Goal: Information Seeking & Learning: Learn about a topic

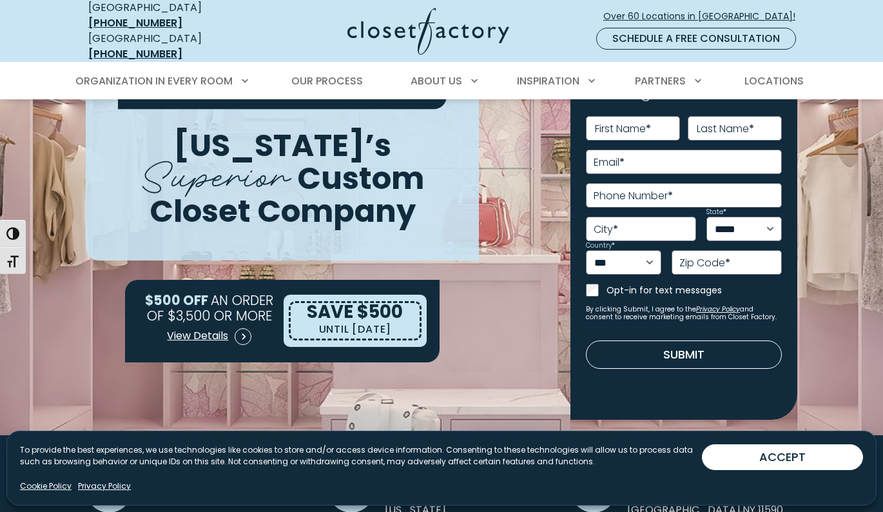
scroll to position [86, 0]
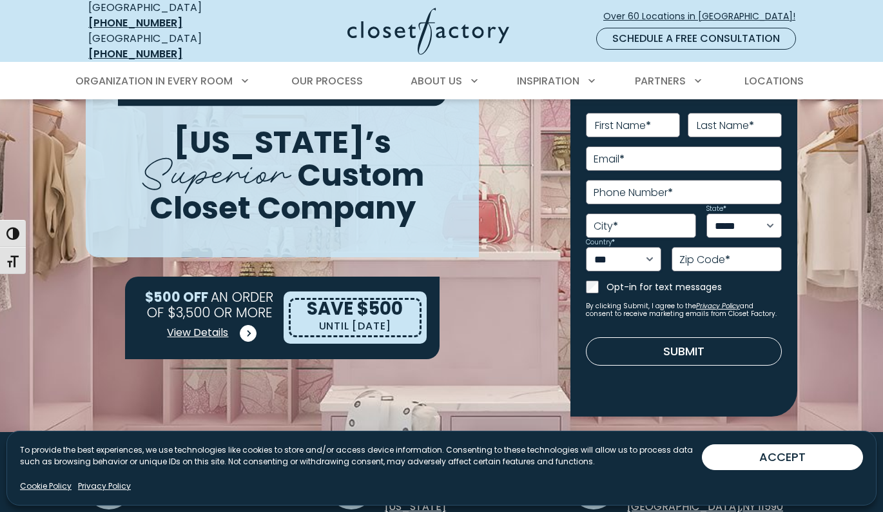
click at [205, 325] on span "View Details" at bounding box center [197, 332] width 61 height 15
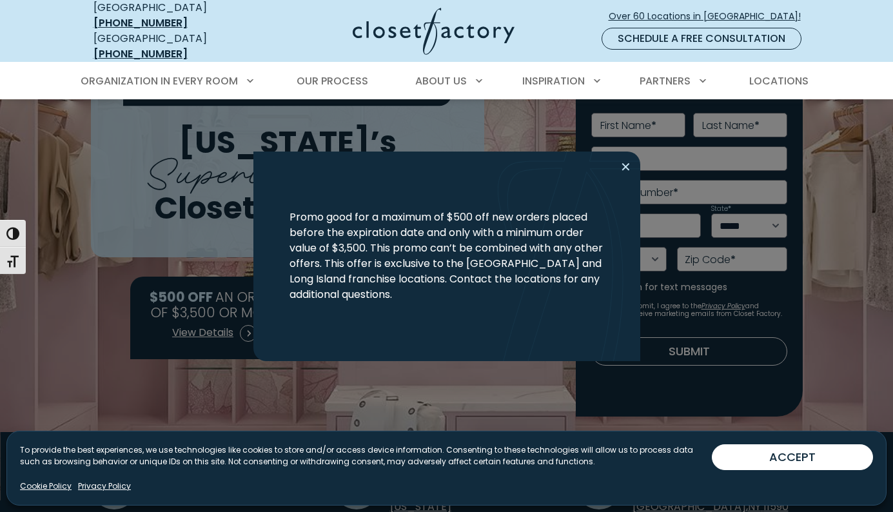
click at [631, 163] on button "Close modal" at bounding box center [625, 167] width 19 height 21
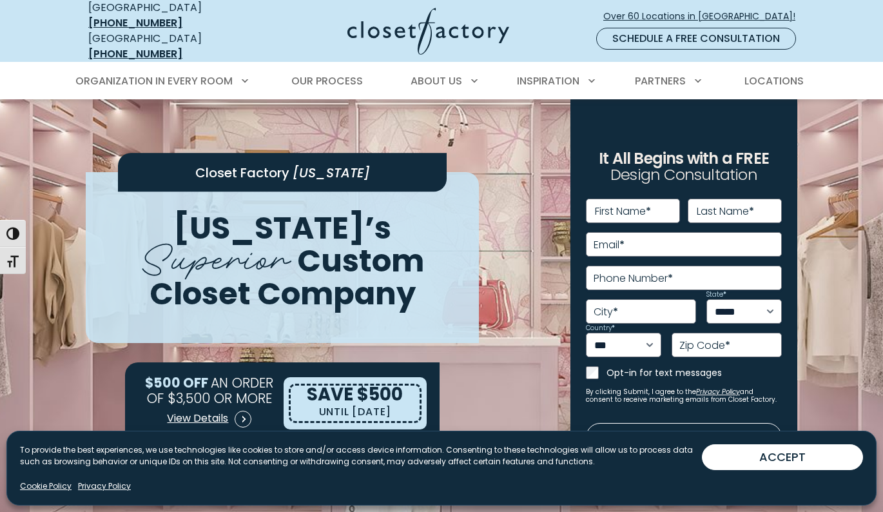
scroll to position [0, 0]
click at [322, 74] on span "Our Process" at bounding box center [327, 81] width 72 height 15
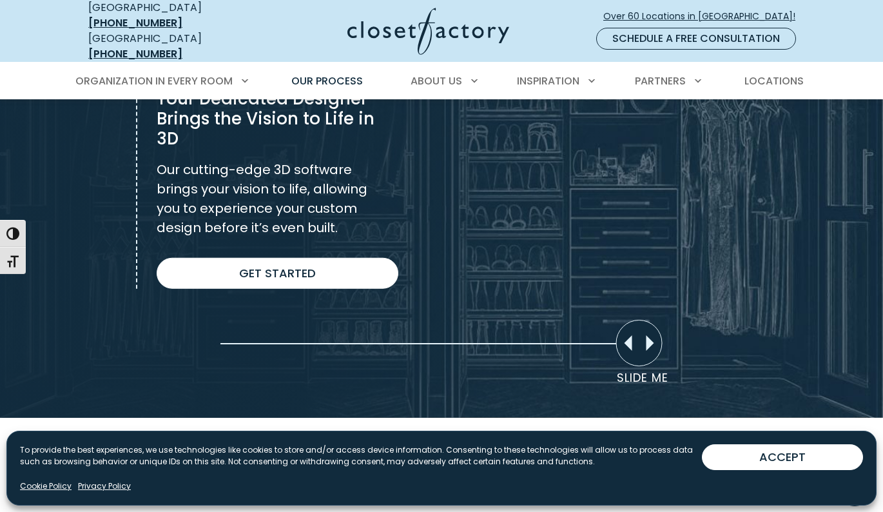
scroll to position [952, 0]
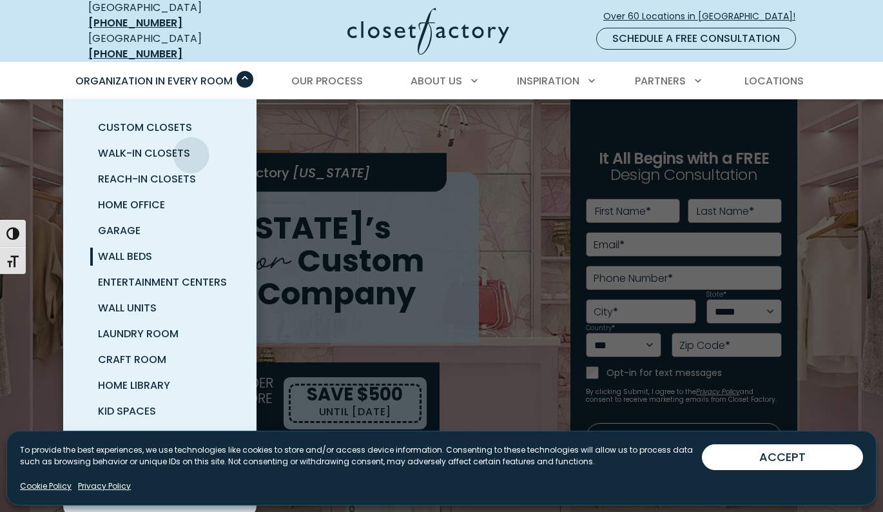
click at [124, 249] on span "Wall Beds" at bounding box center [125, 256] width 54 height 15
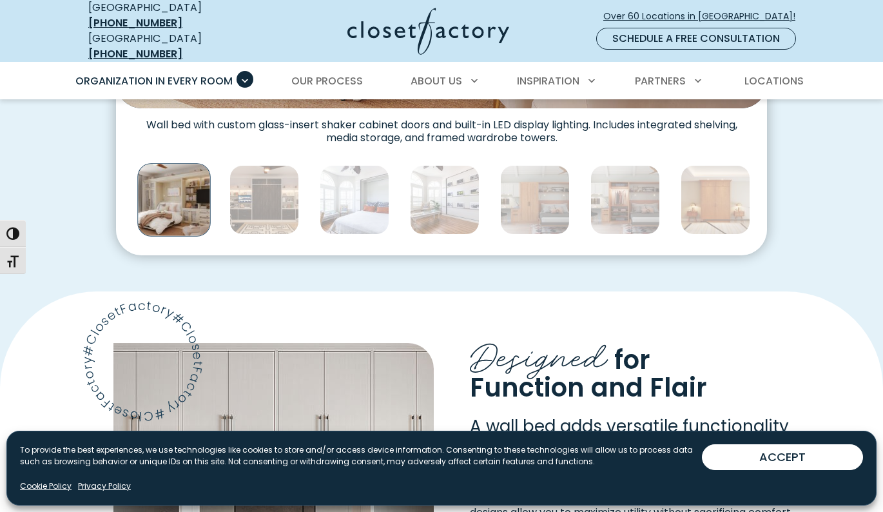
scroll to position [747, 0]
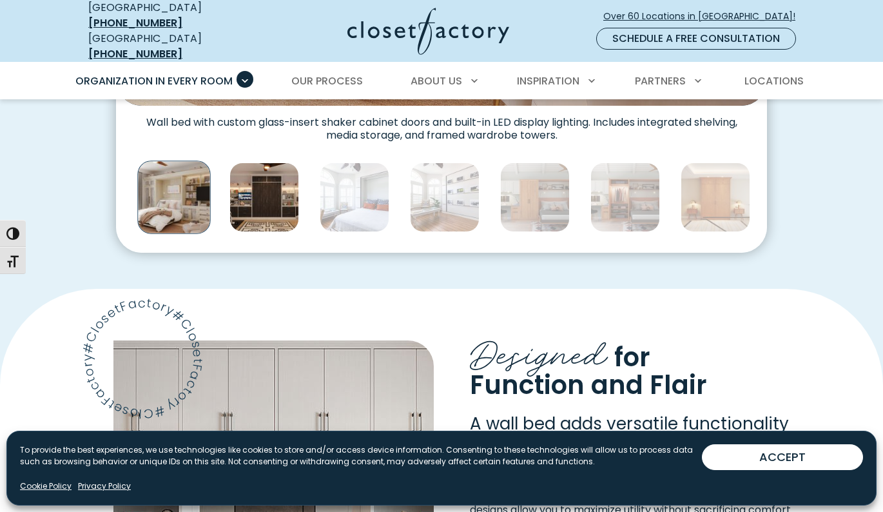
click at [267, 187] on img "Thumbnail Gallery" at bounding box center [265, 197] width 70 height 70
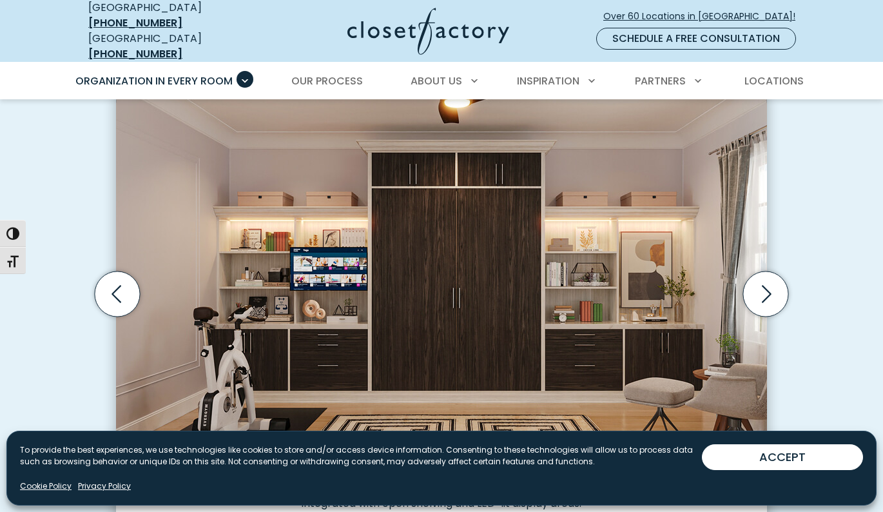
scroll to position [378, 0]
click at [763, 285] on icon "Next slide" at bounding box center [765, 293] width 45 height 45
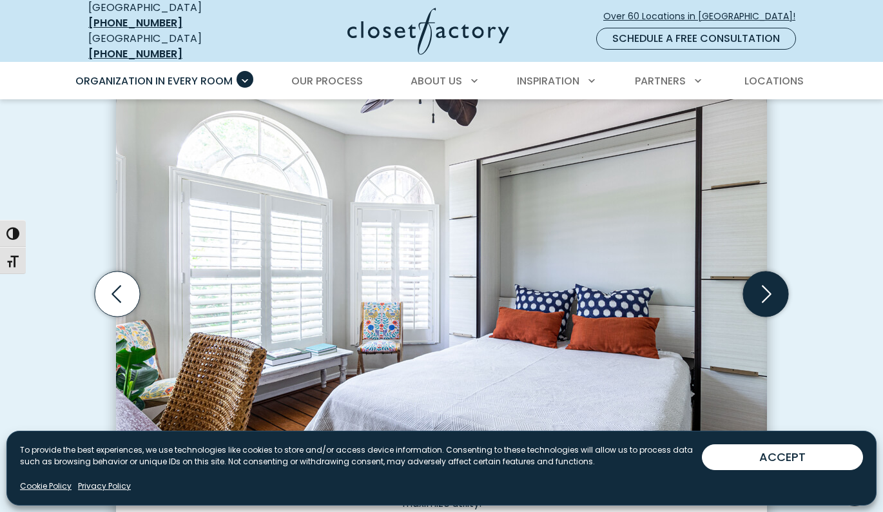
click at [763, 285] on icon "Next slide" at bounding box center [765, 293] width 45 height 45
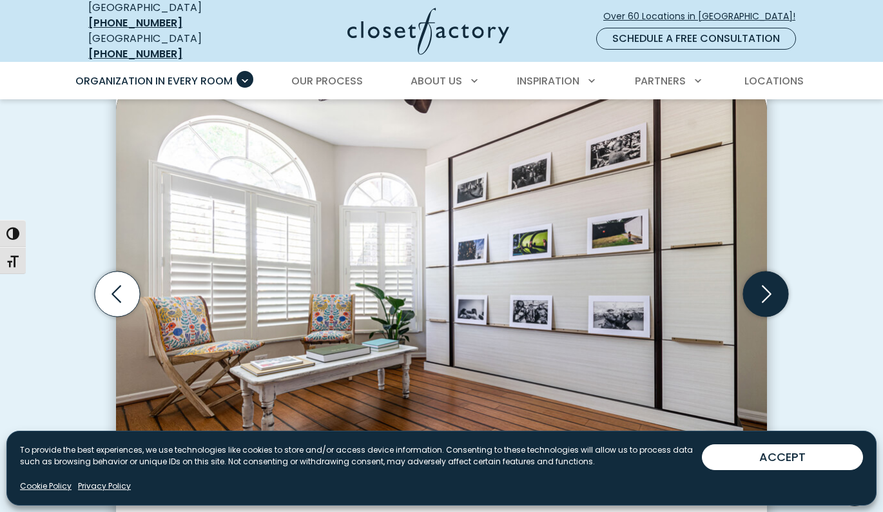
click at [763, 285] on icon "Next slide" at bounding box center [765, 293] width 45 height 45
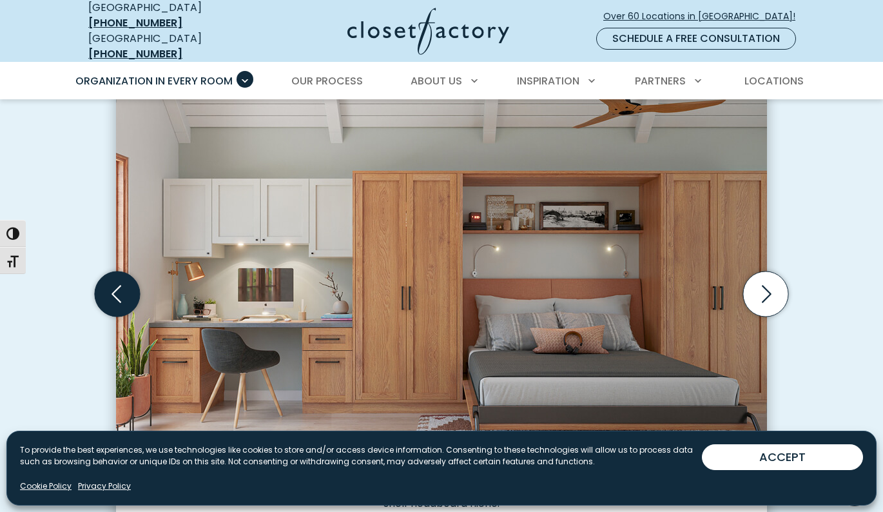
click at [128, 295] on icon "Previous slide" at bounding box center [117, 293] width 45 height 45
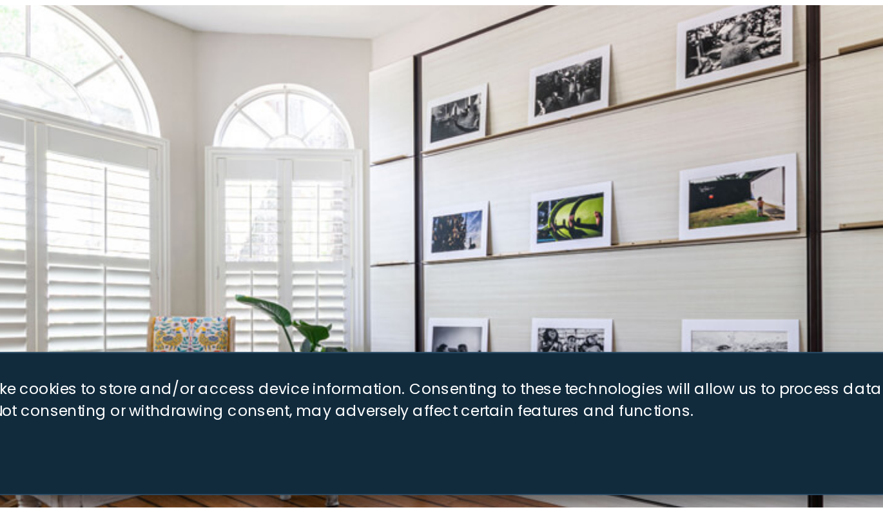
scroll to position [384, 0]
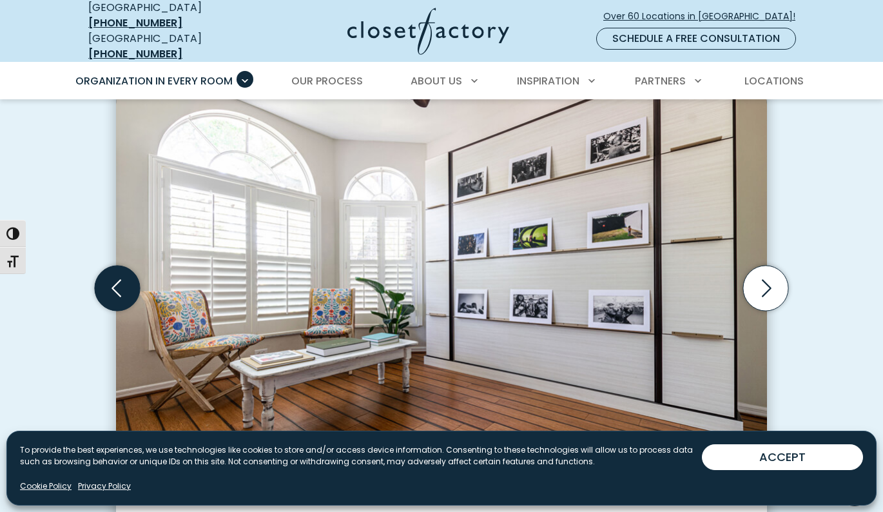
click at [115, 277] on icon "Previous slide" at bounding box center [117, 288] width 45 height 45
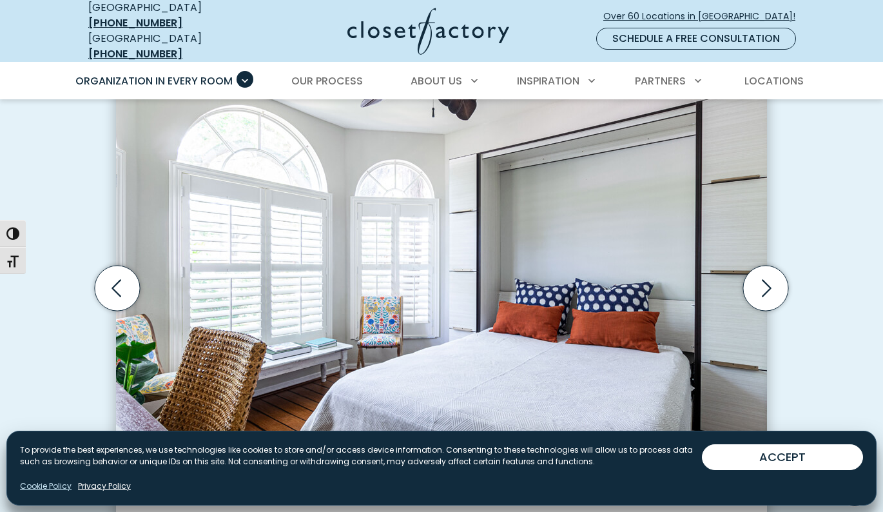
click at [52, 485] on link "Cookie Policy" at bounding box center [46, 486] width 52 height 12
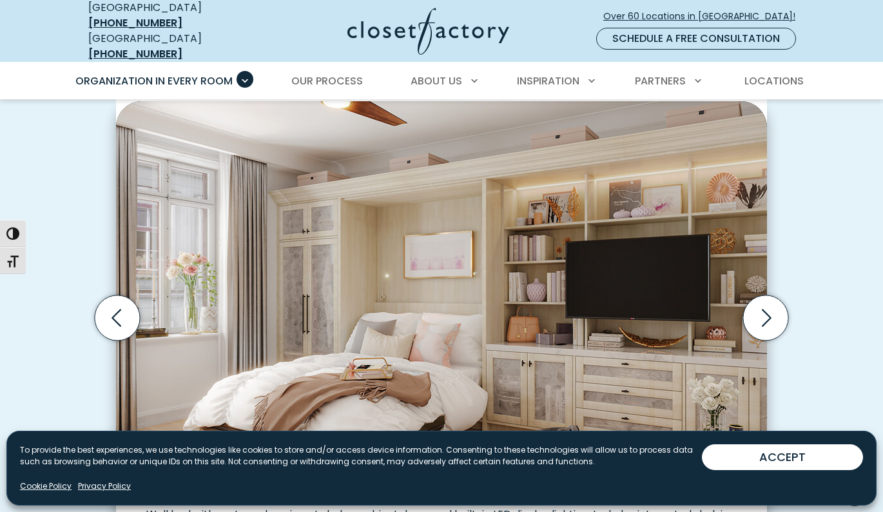
scroll to position [364, 0]
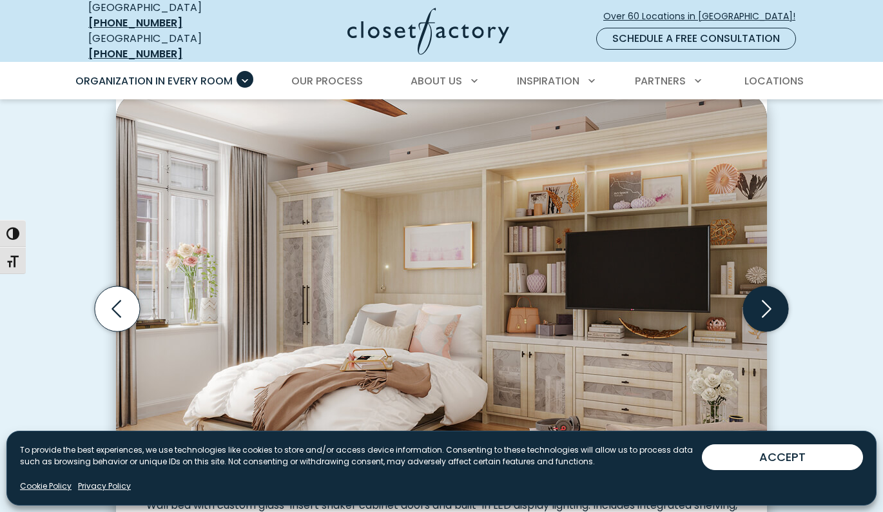
click at [770, 292] on icon "Next slide" at bounding box center [765, 308] width 45 height 45
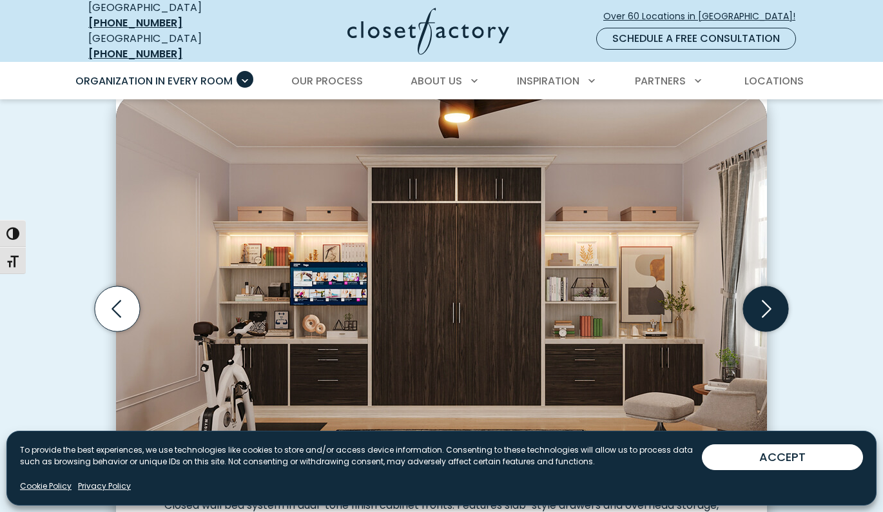
click at [771, 294] on icon "Next slide" at bounding box center [765, 308] width 45 height 45
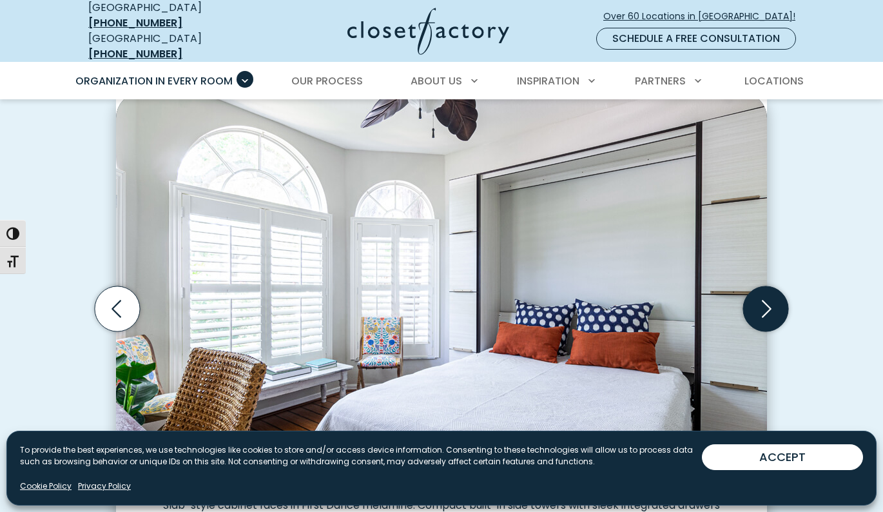
click at [771, 295] on icon "Next slide" at bounding box center [765, 308] width 45 height 45
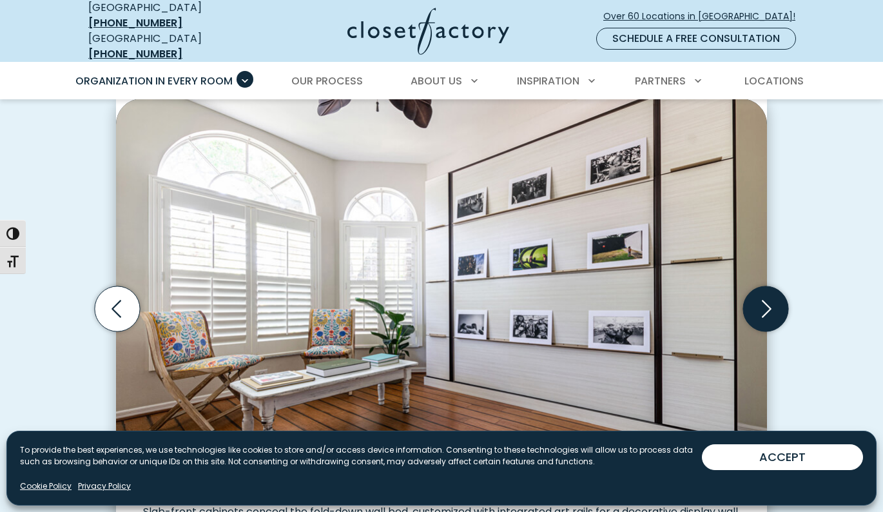
click at [771, 296] on icon "Next slide" at bounding box center [765, 308] width 45 height 45
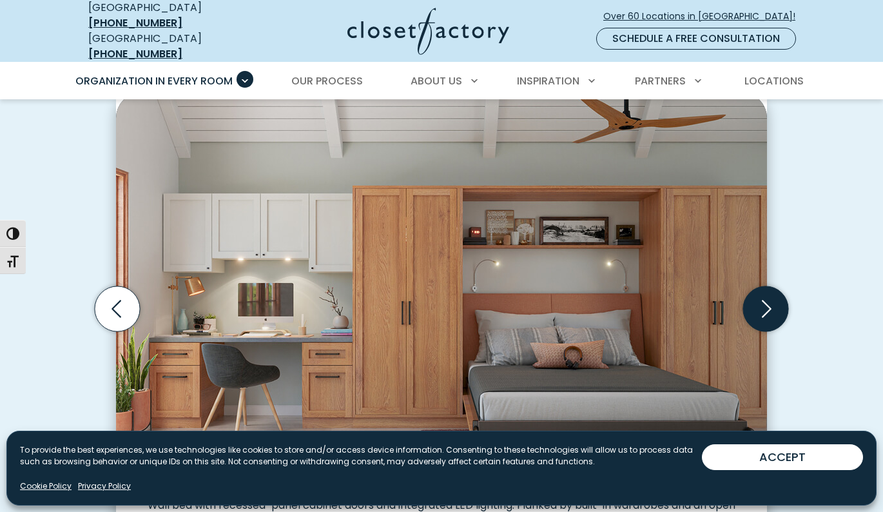
click at [771, 300] on icon "Next slide" at bounding box center [767, 308] width 10 height 17
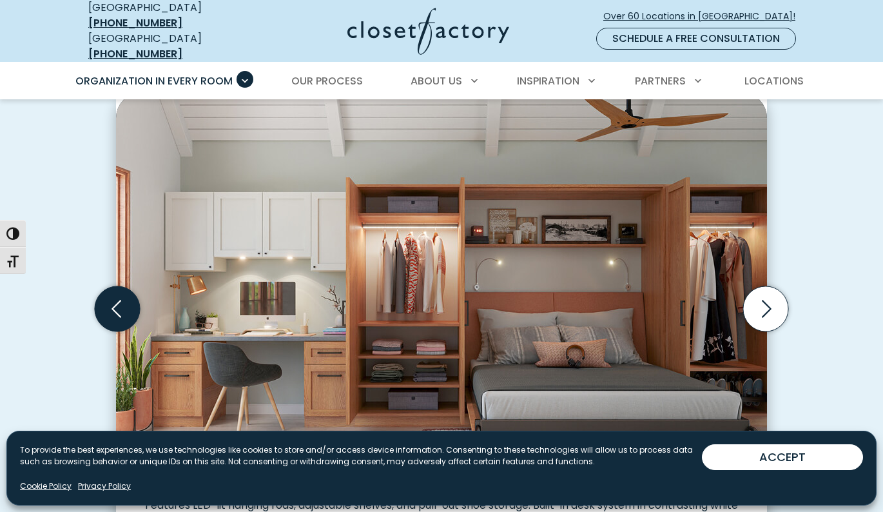
click at [119, 308] on icon "Previous slide" at bounding box center [117, 308] width 45 height 45
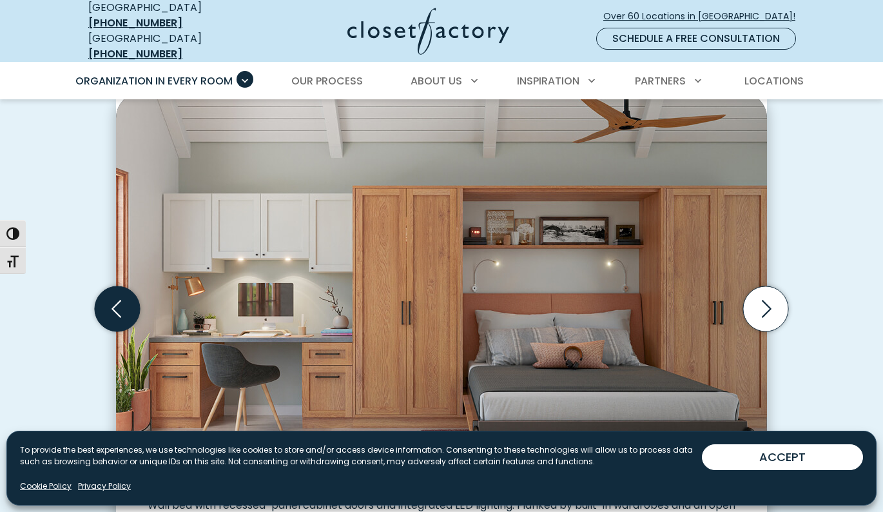
click at [119, 309] on icon "Previous slide" at bounding box center [117, 308] width 45 height 45
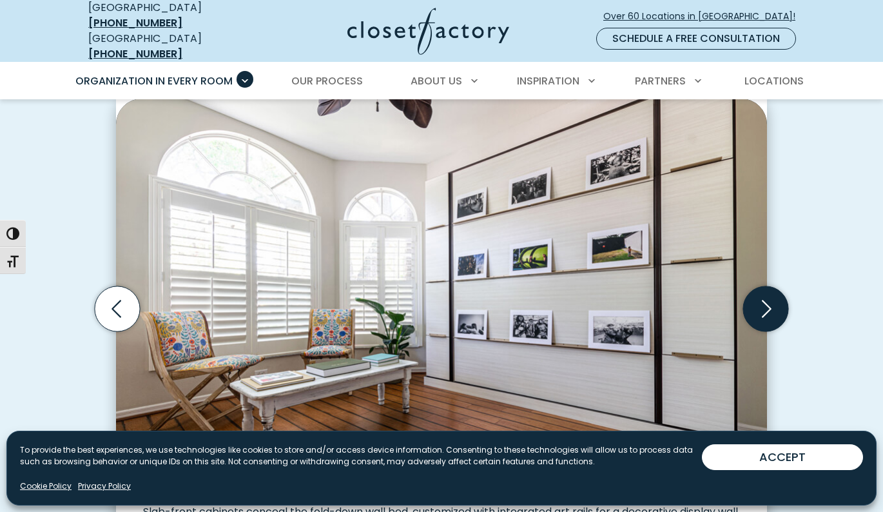
click at [772, 294] on icon "Next slide" at bounding box center [765, 308] width 45 height 45
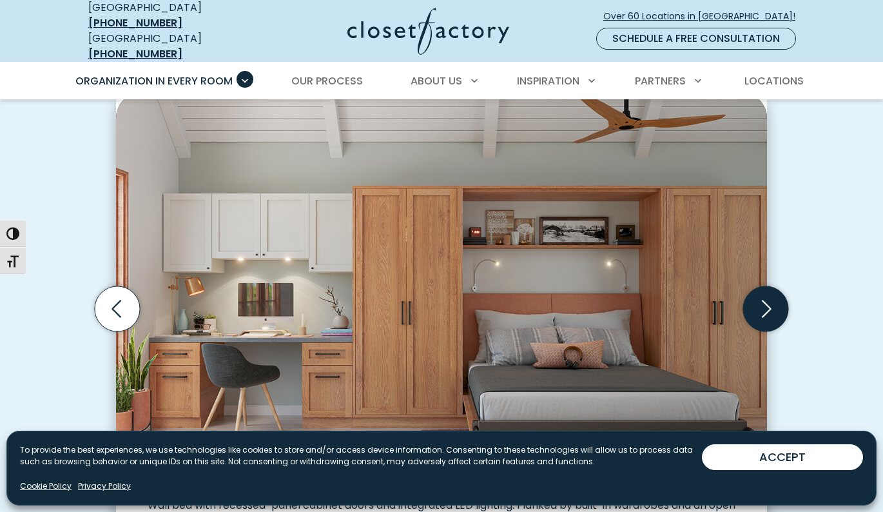
click at [771, 300] on icon "Next slide" at bounding box center [767, 308] width 10 height 17
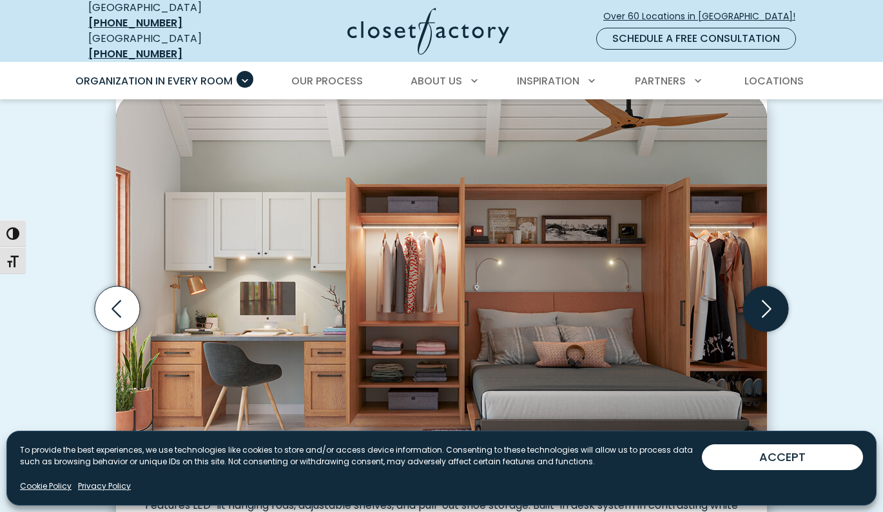
click at [771, 300] on icon "Next slide" at bounding box center [767, 308] width 10 height 17
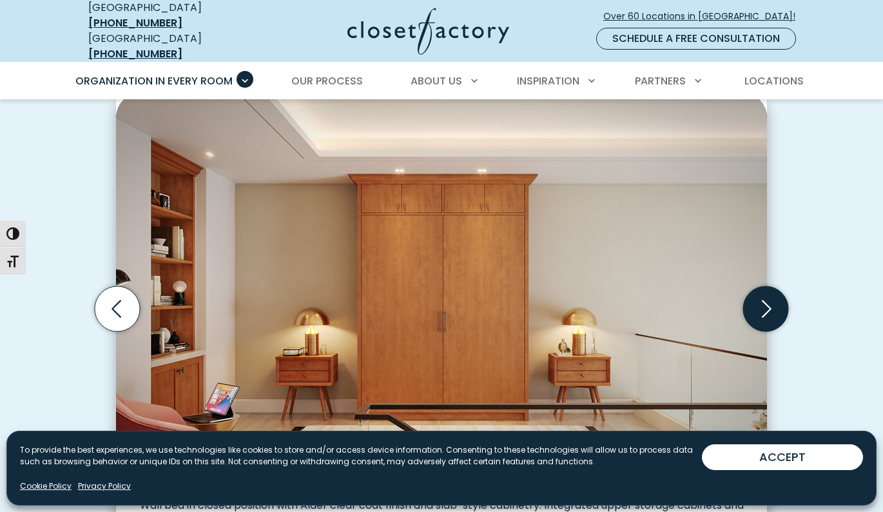
click at [771, 300] on icon "Next slide" at bounding box center [767, 308] width 10 height 17
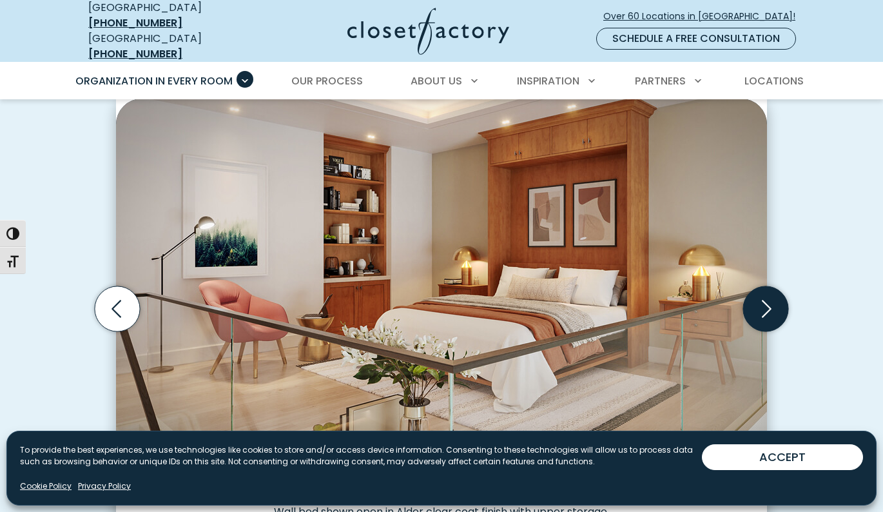
click at [771, 299] on icon "Next slide" at bounding box center [765, 308] width 45 height 45
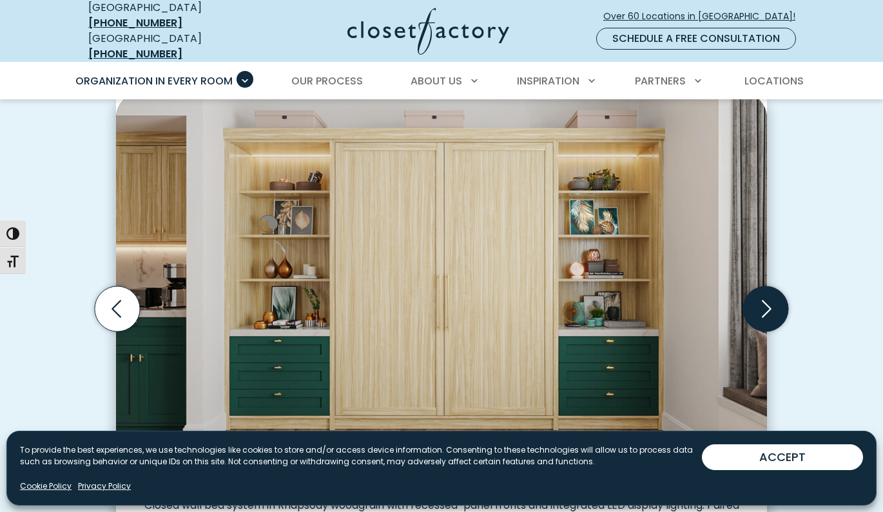
click at [771, 299] on icon "Next slide" at bounding box center [765, 308] width 45 height 45
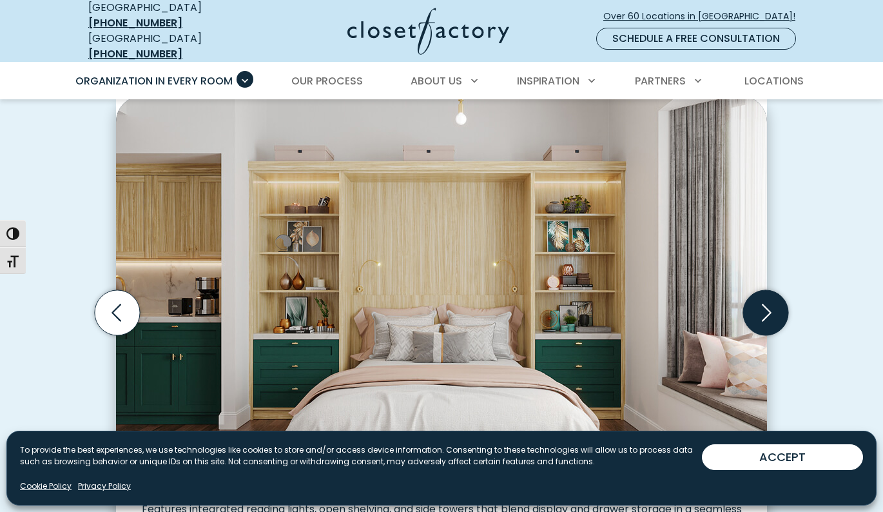
scroll to position [361, 0]
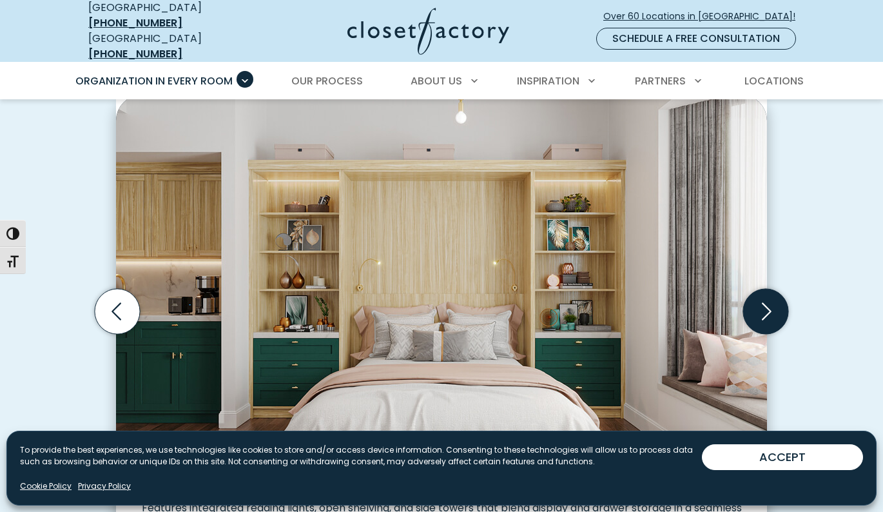
click at [771, 299] on icon "Next slide" at bounding box center [765, 311] width 45 height 45
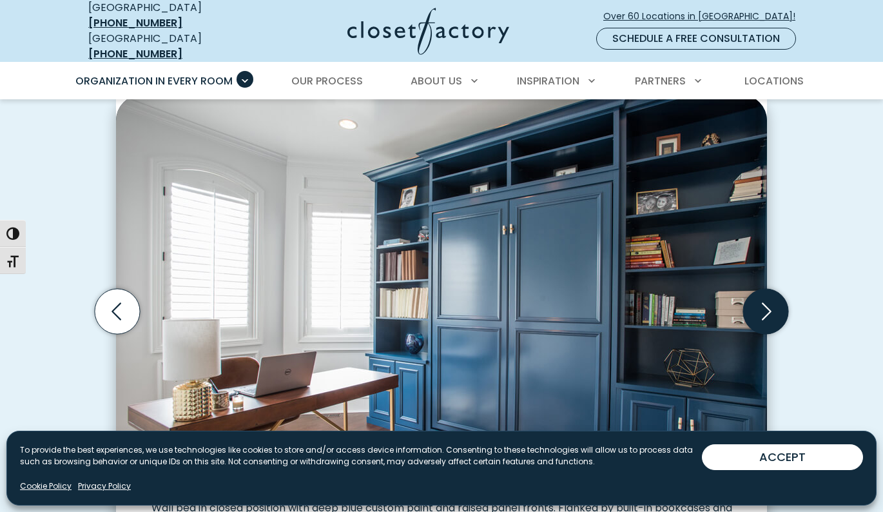
click at [770, 302] on icon "Next slide" at bounding box center [767, 310] width 10 height 17
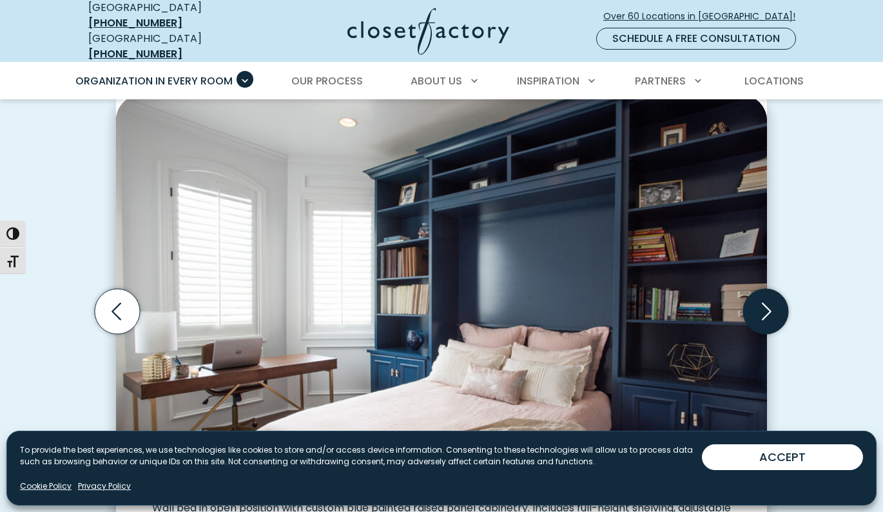
click at [770, 302] on icon "Next slide" at bounding box center [767, 310] width 10 height 17
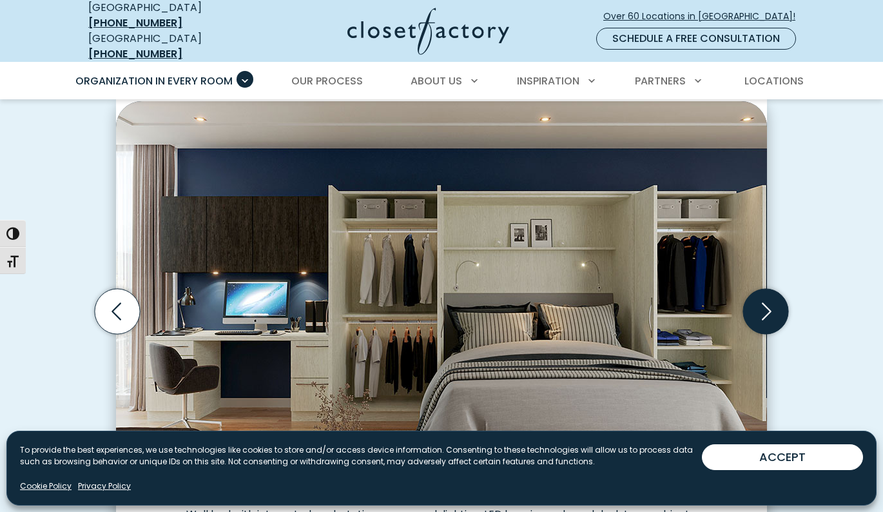
click at [771, 303] on icon "Next slide" at bounding box center [765, 311] width 45 height 45
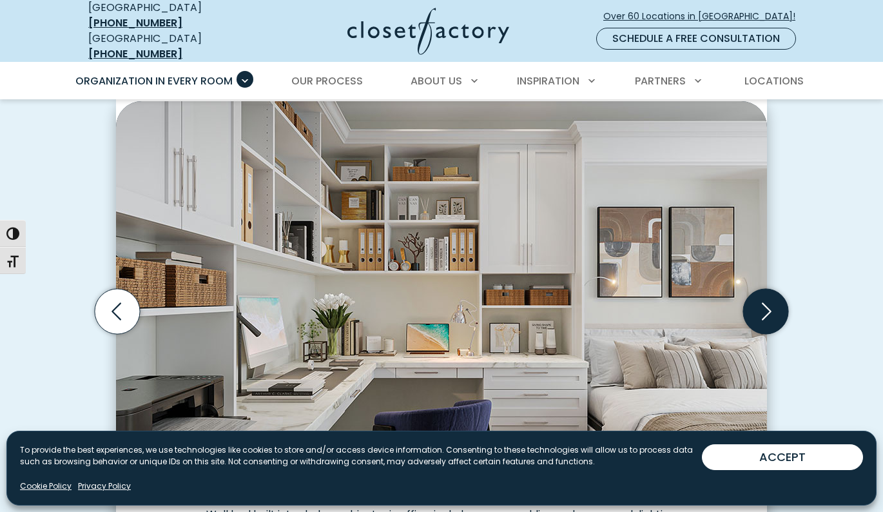
click at [769, 305] on icon "Next slide" at bounding box center [765, 311] width 45 height 45
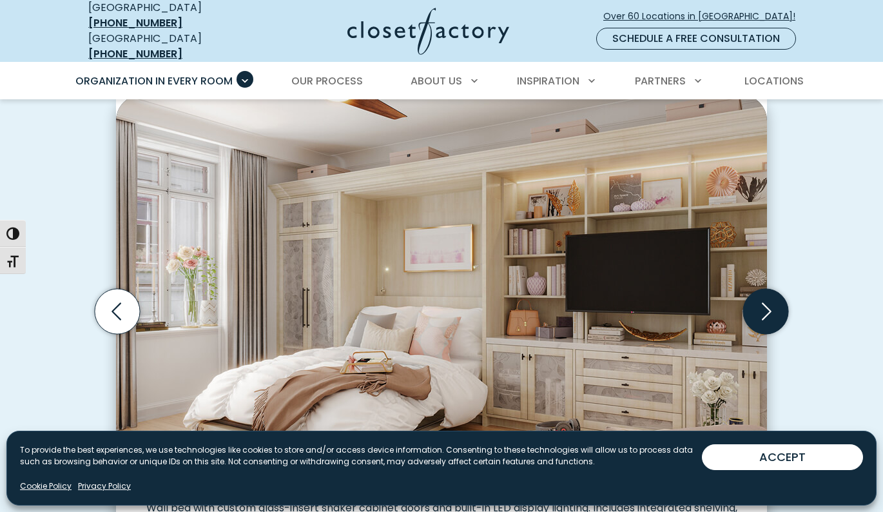
click at [769, 308] on icon "Next slide" at bounding box center [765, 311] width 45 height 45
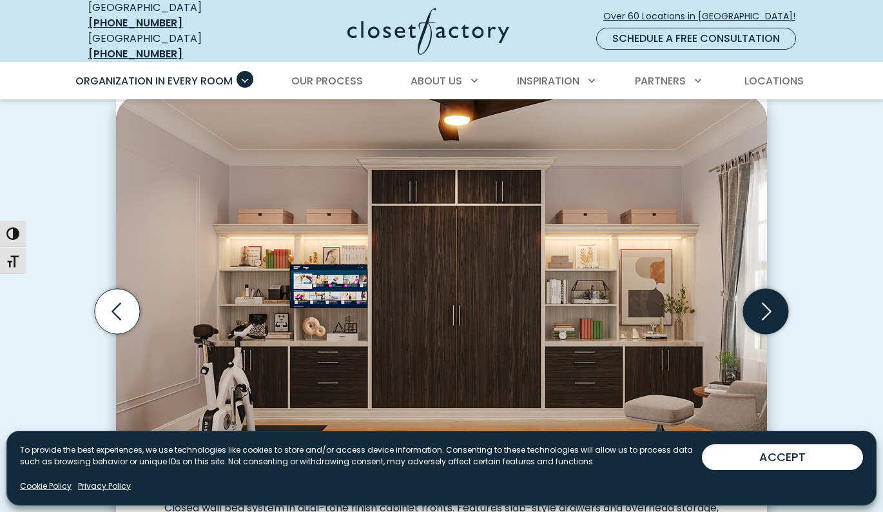
click at [767, 309] on icon "Next slide" at bounding box center [765, 311] width 45 height 45
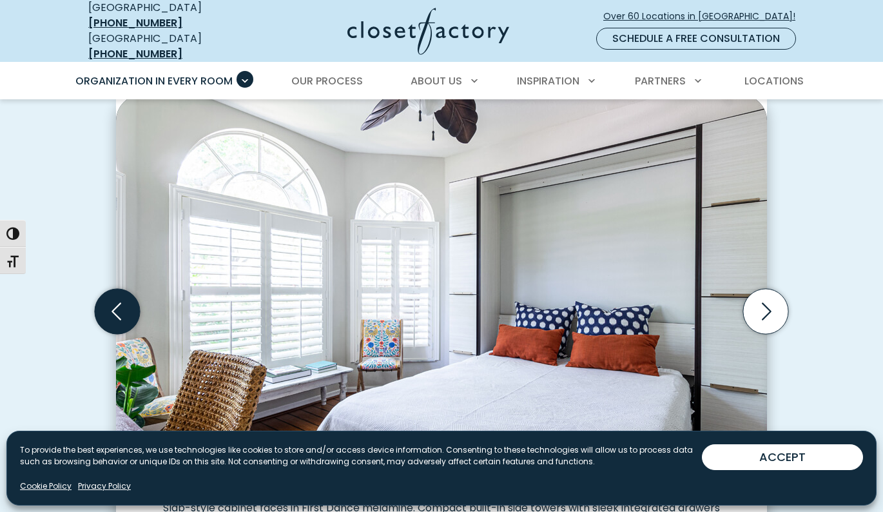
click at [119, 311] on icon "Previous slide" at bounding box center [117, 311] width 45 height 45
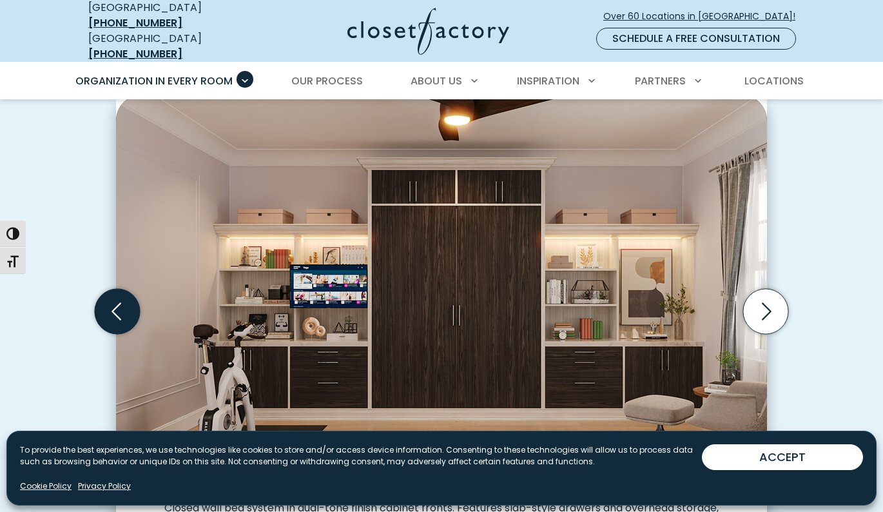
click at [119, 311] on icon "Previous slide" at bounding box center [117, 311] width 45 height 45
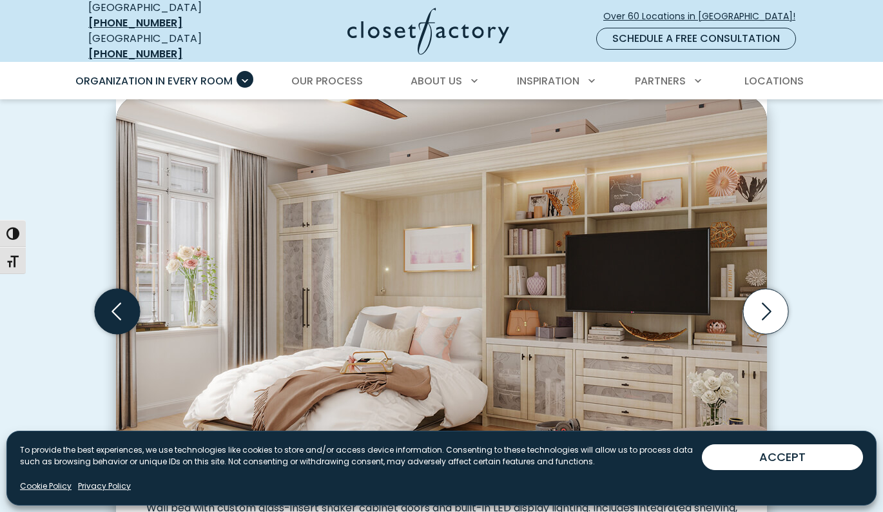
click at [119, 311] on icon "Previous slide" at bounding box center [117, 311] width 45 height 45
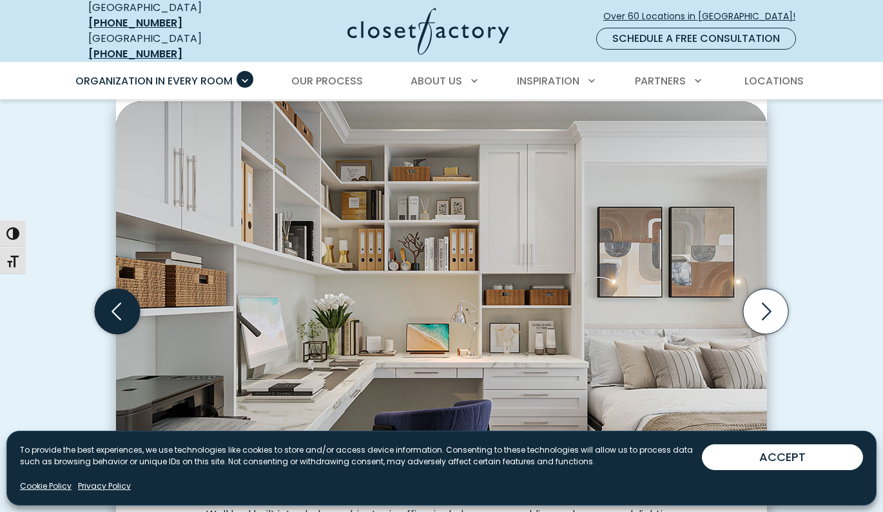
click at [119, 311] on icon "Previous slide" at bounding box center [117, 311] width 45 height 45
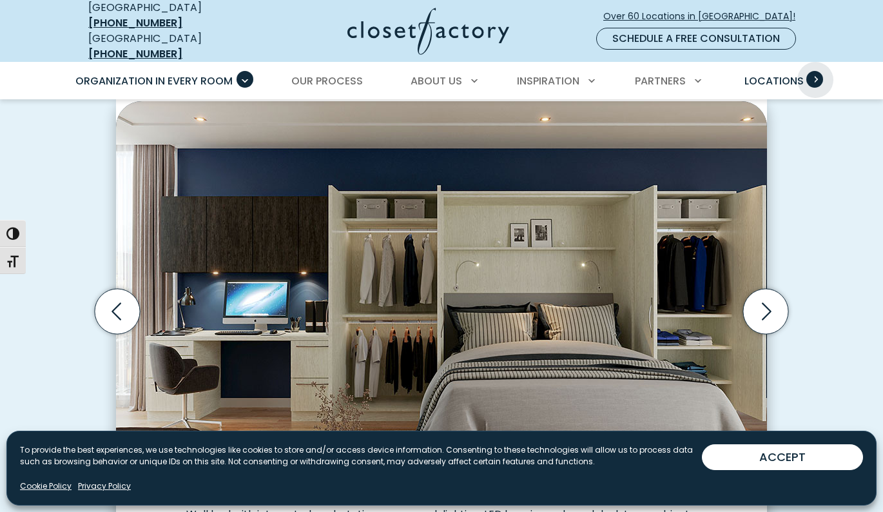
click at [816, 71] on span "Primary Menu" at bounding box center [815, 79] width 17 height 17
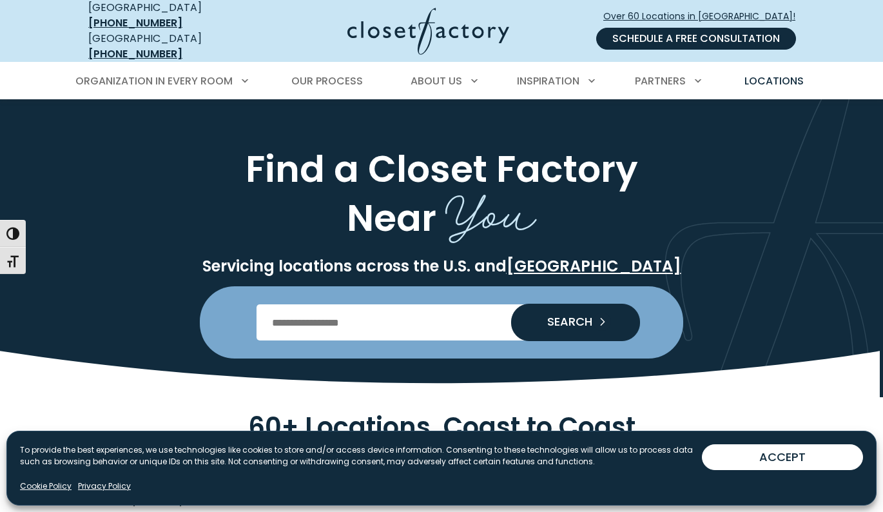
click at [693, 36] on link "Schedule a Free Consultation" at bounding box center [696, 39] width 200 height 22
